Goal: Information Seeking & Learning: Learn about a topic

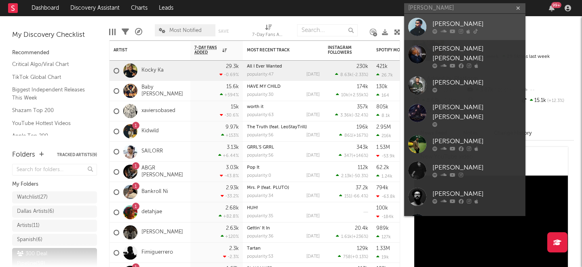
type input "[PERSON_NAME]"
click at [464, 24] on div "[PERSON_NAME]" at bounding box center [476, 24] width 89 height 10
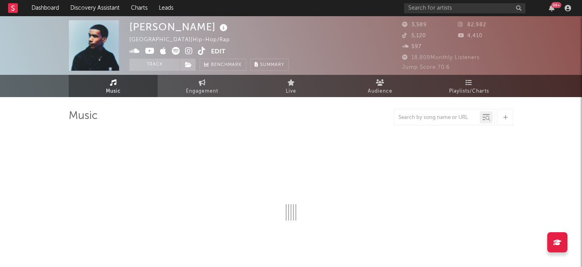
select select "6m"
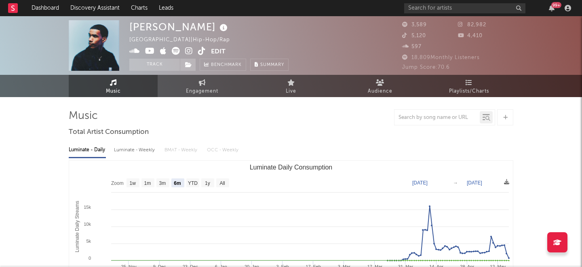
click at [188, 52] on icon at bounding box center [189, 51] width 8 height 8
click at [173, 53] on icon at bounding box center [176, 51] width 8 height 8
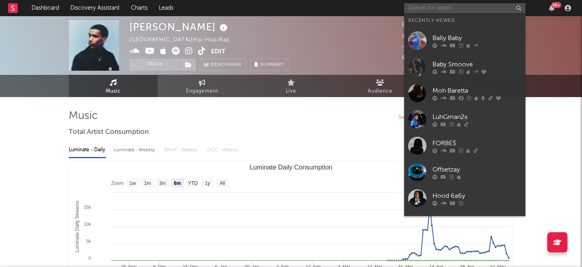
click at [418, 8] on input "text" at bounding box center [464, 8] width 121 height 10
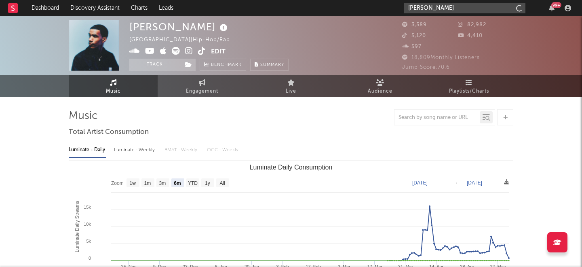
type input "[PERSON_NAME]"
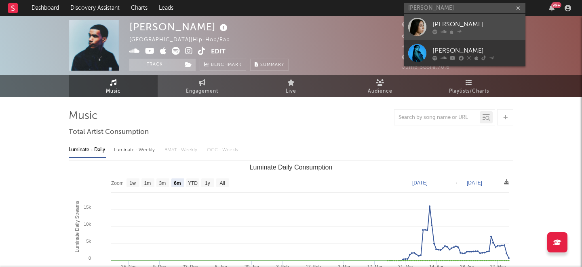
click at [466, 25] on div "[PERSON_NAME]" at bounding box center [476, 24] width 89 height 10
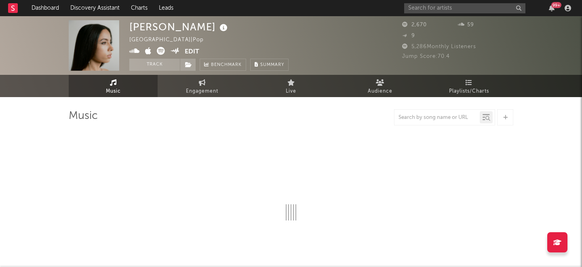
select select "6m"
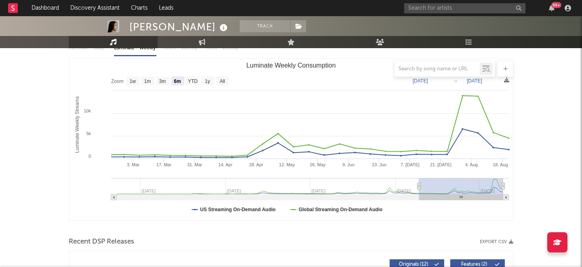
scroll to position [100, 0]
